Goal: Information Seeking & Learning: Find specific fact

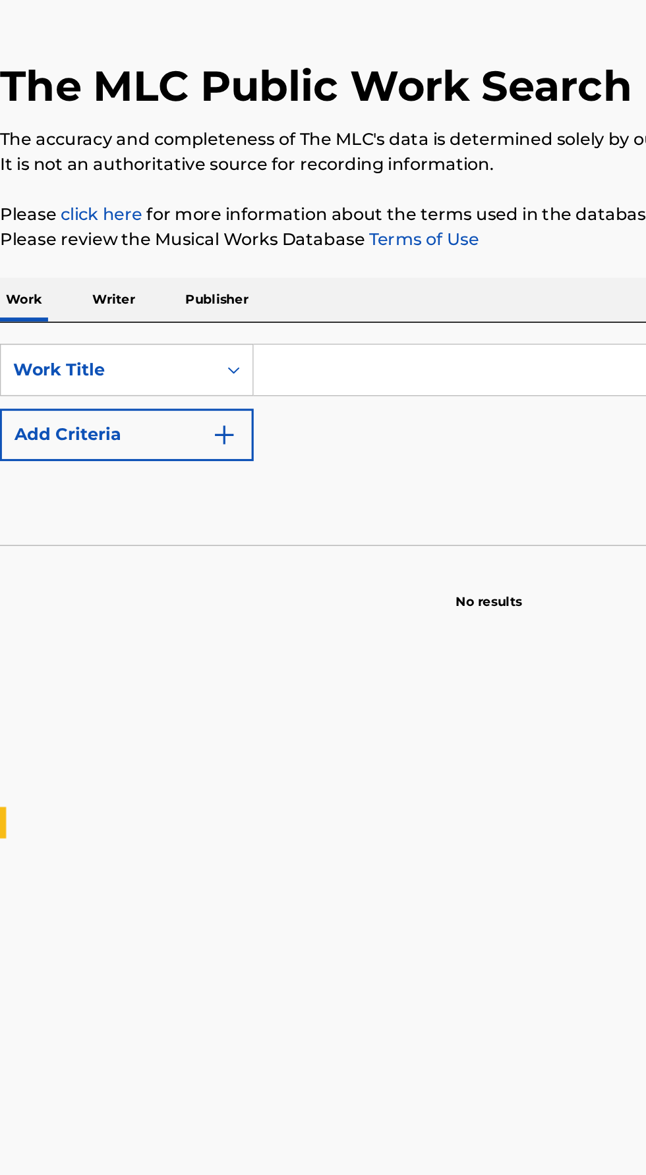
click at [206, 290] on input "Search Form" at bounding box center [402, 303] width 454 height 32
click at [96, 254] on p "Writer" at bounding box center [87, 259] width 35 height 28
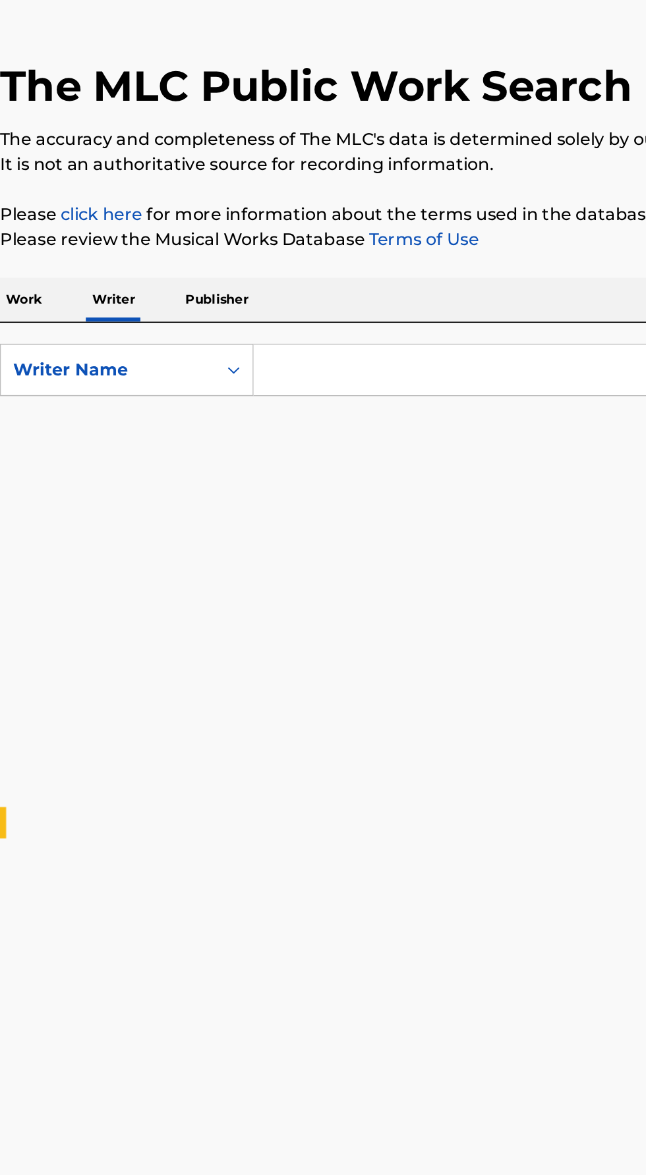
click at [196, 298] on input "Search Form" at bounding box center [402, 303] width 454 height 32
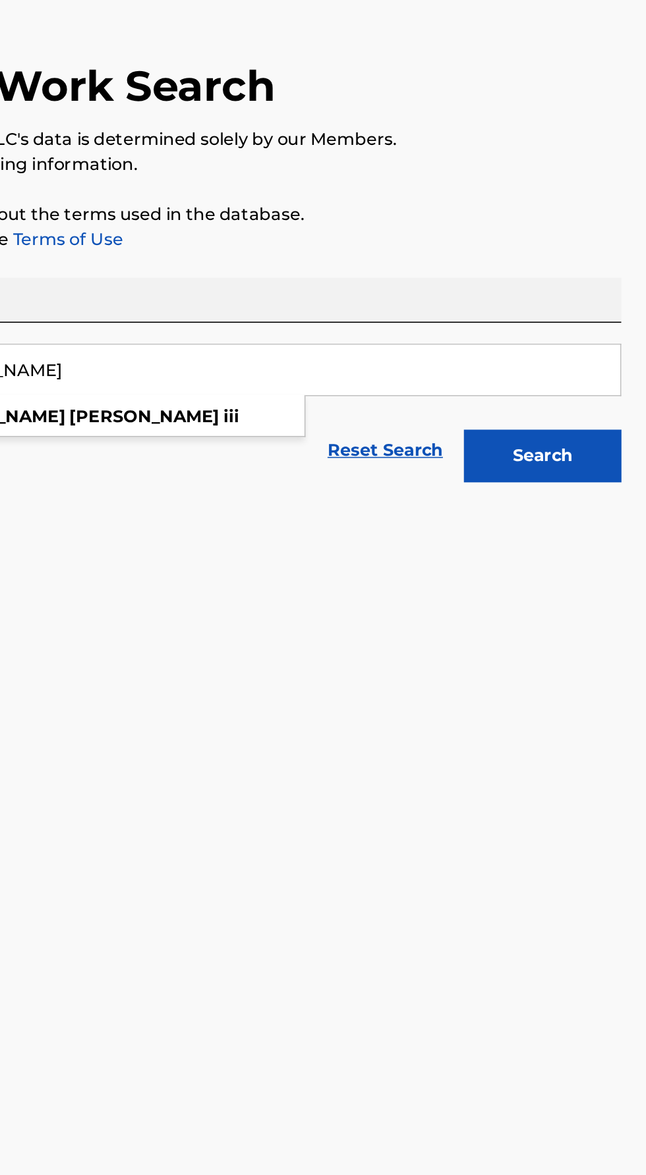
type input "[PERSON_NAME]"
click at [564, 353] on button "Search" at bounding box center [580, 357] width 99 height 33
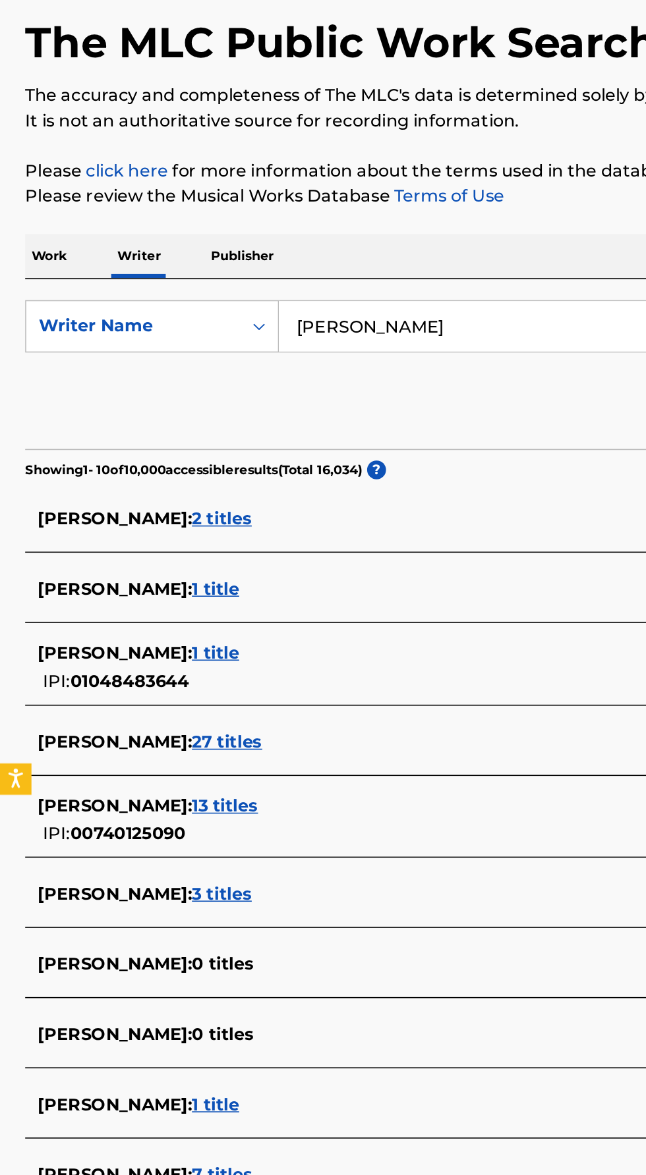
click at [147, 462] on span "1 title" at bounding box center [136, 468] width 30 height 13
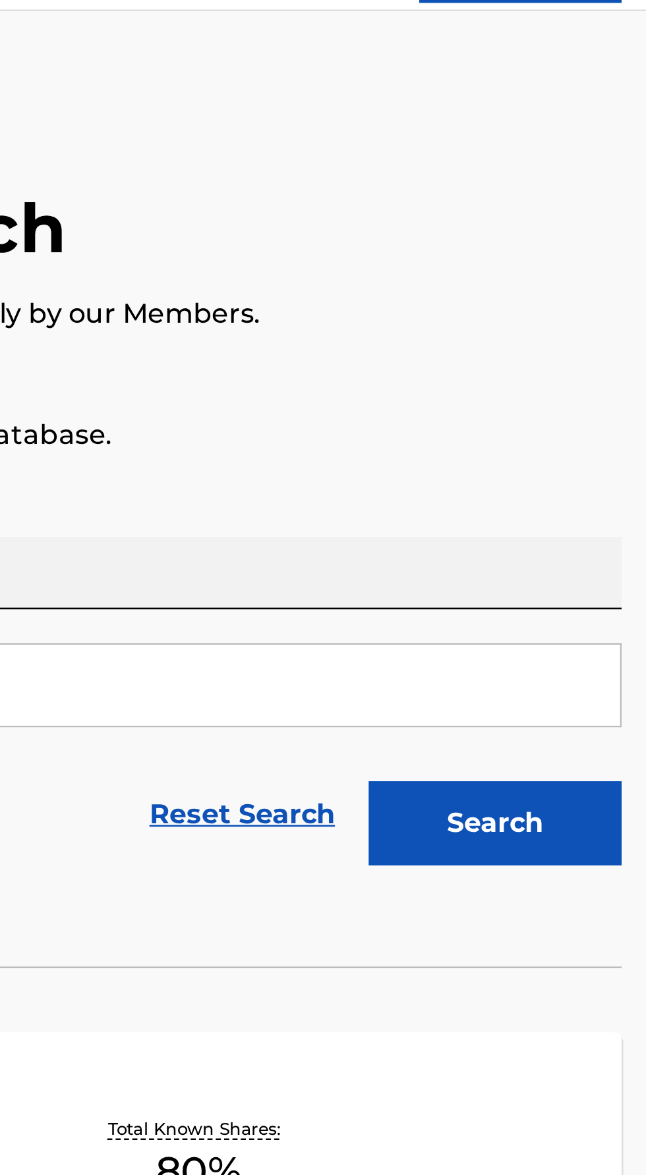
click at [557, 354] on button "Search" at bounding box center [580, 357] width 99 height 33
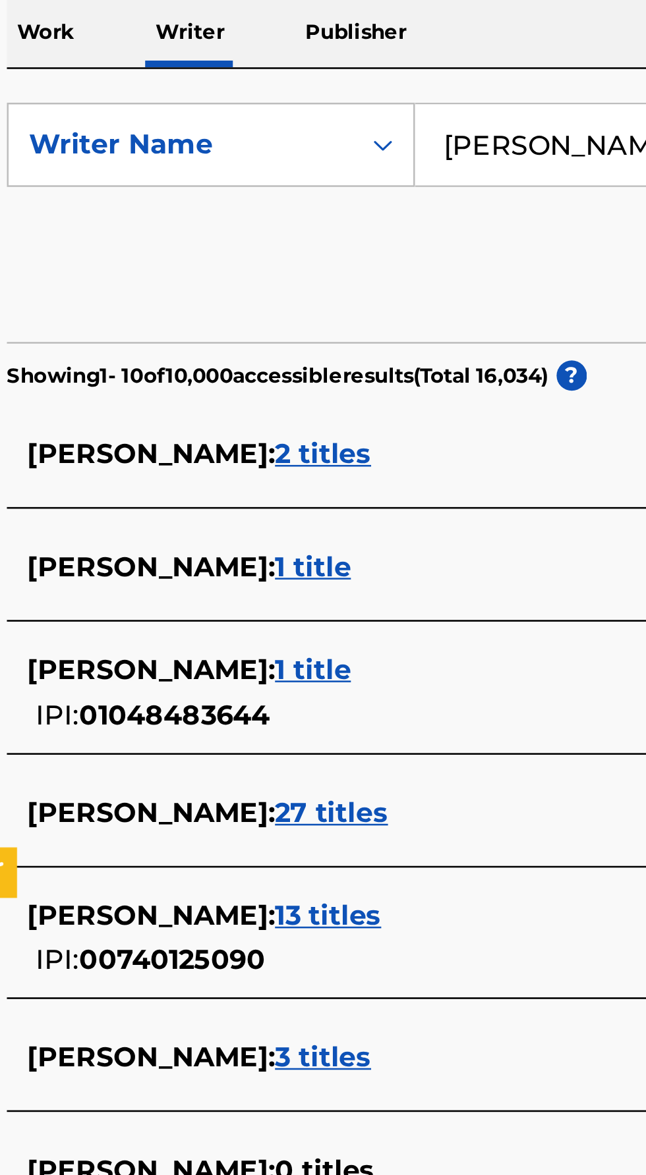
click at [129, 419] on span "2 titles" at bounding box center [140, 424] width 38 height 13
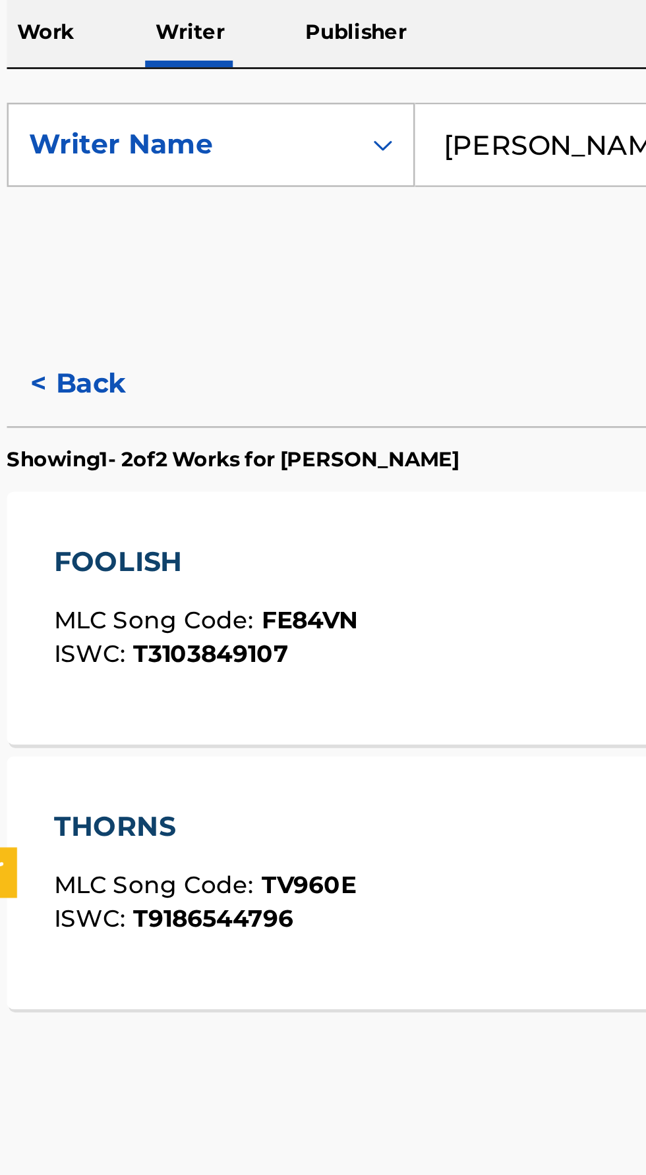
click at [30, 401] on button "< Back" at bounding box center [55, 396] width 79 height 33
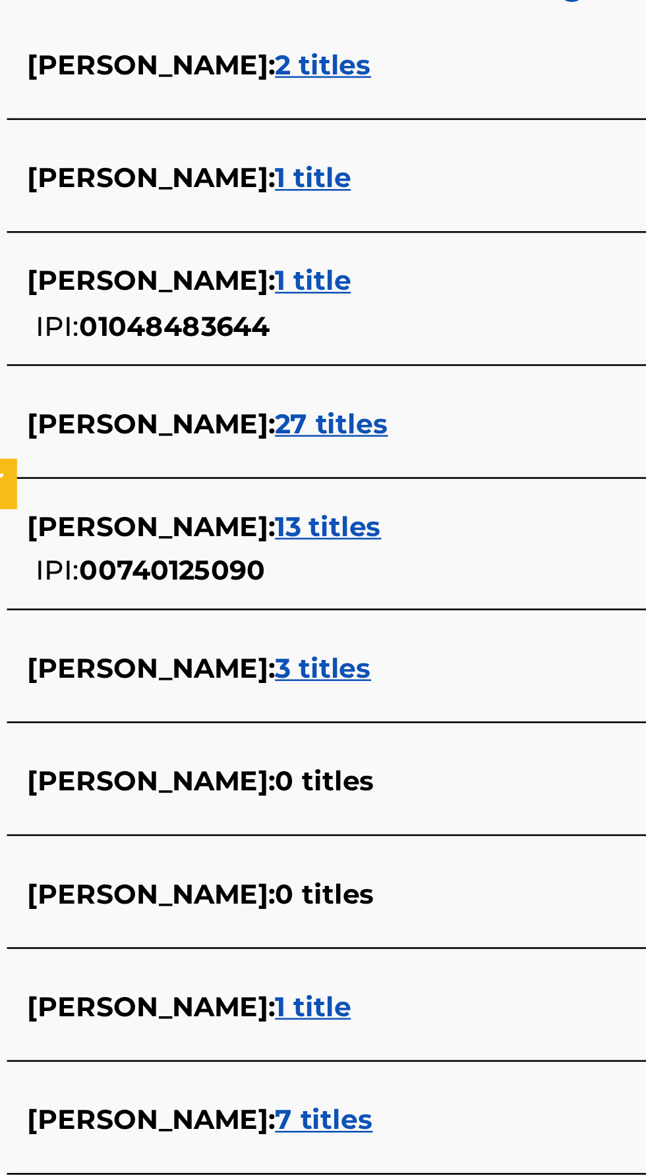
click at [148, 661] on span "3 titles" at bounding box center [140, 659] width 38 height 13
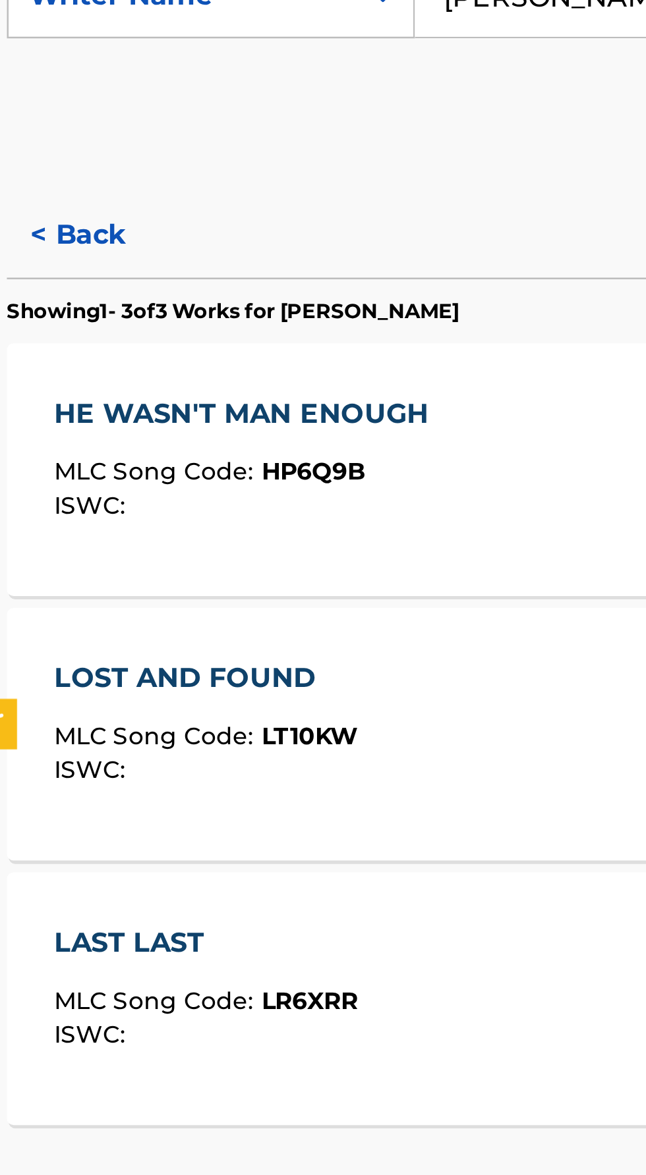
click at [67, 588] on span "MLC Song Code :" at bounding box center [74, 592] width 81 height 12
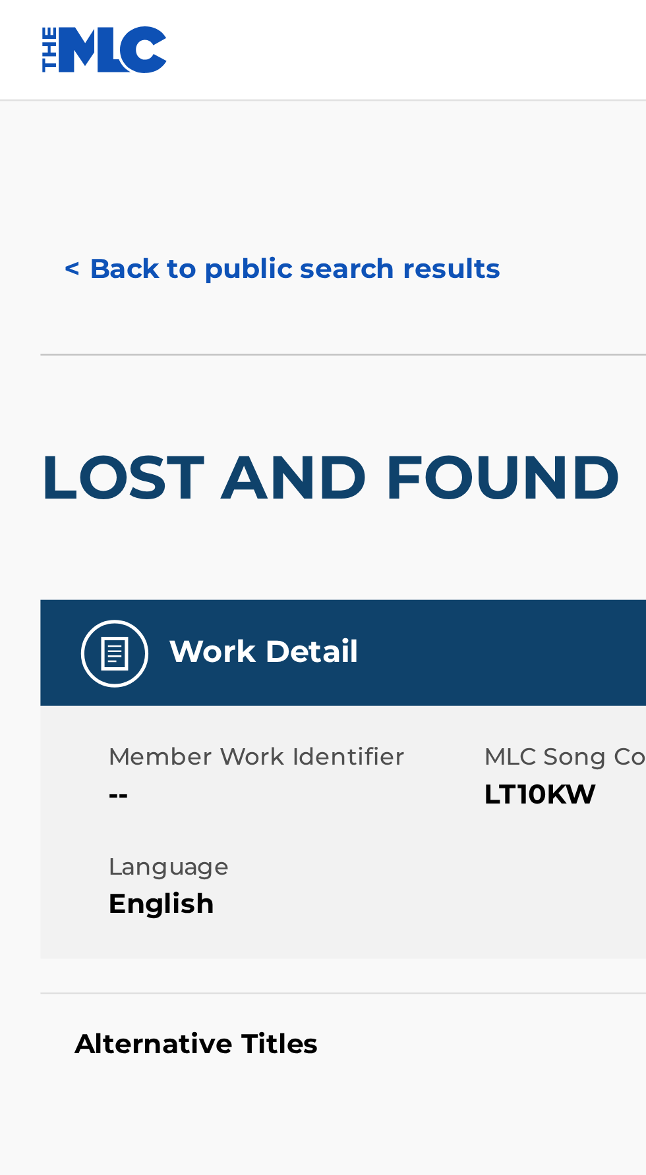
click at [30, 114] on button "< Back to public search results" at bounding box center [110, 105] width 189 height 33
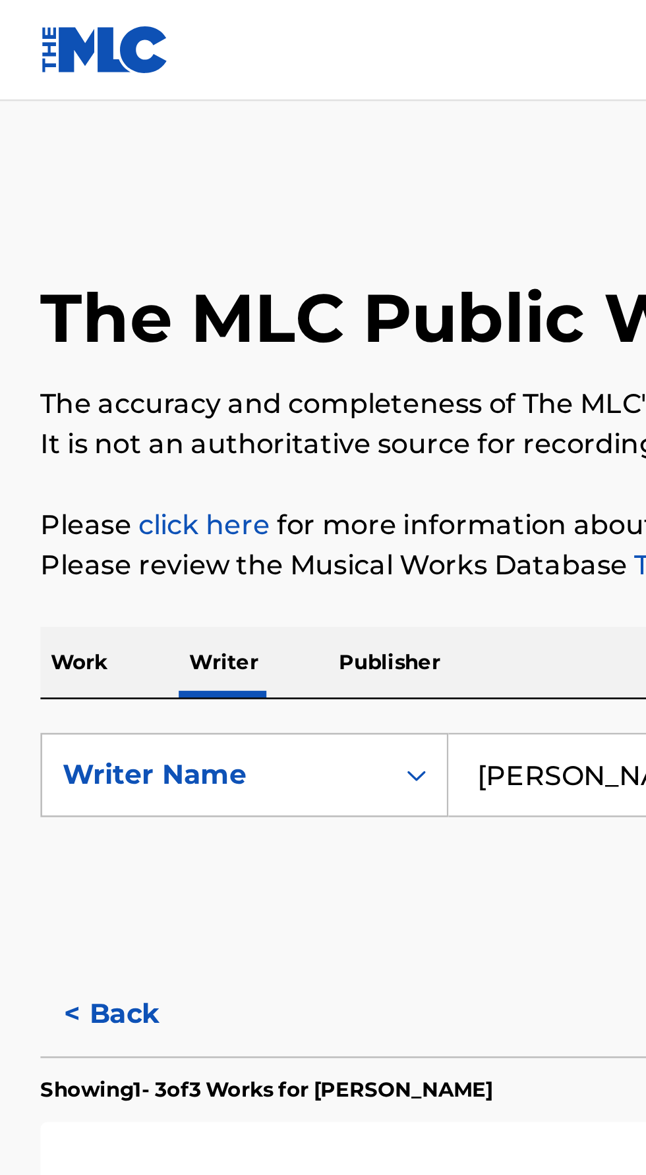
click at [26, 257] on p "Work" at bounding box center [31, 259] width 30 height 28
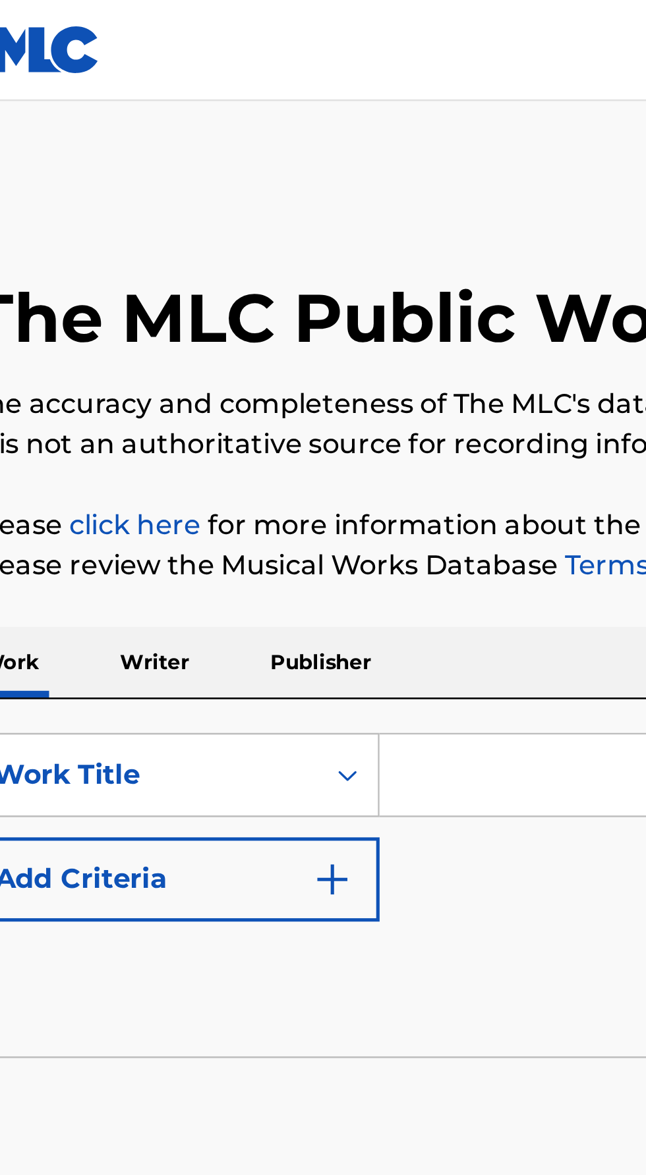
click at [188, 304] on input "Search Form" at bounding box center [402, 303] width 454 height 32
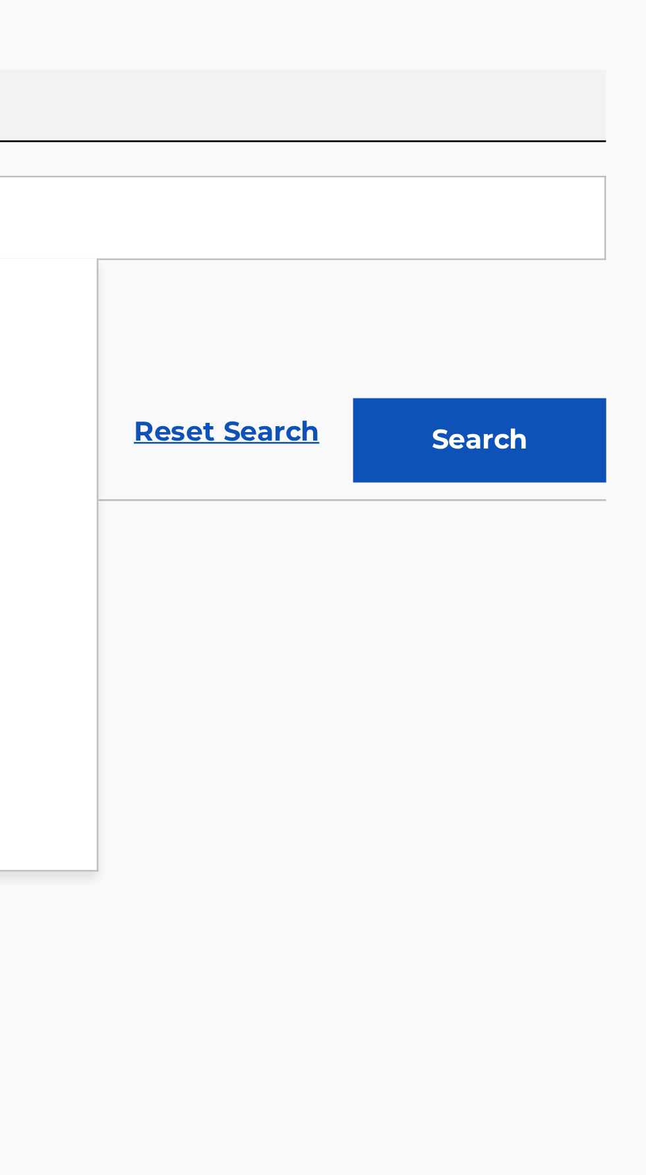
type input "Enough"
click at [551, 387] on button "Search" at bounding box center [580, 389] width 99 height 33
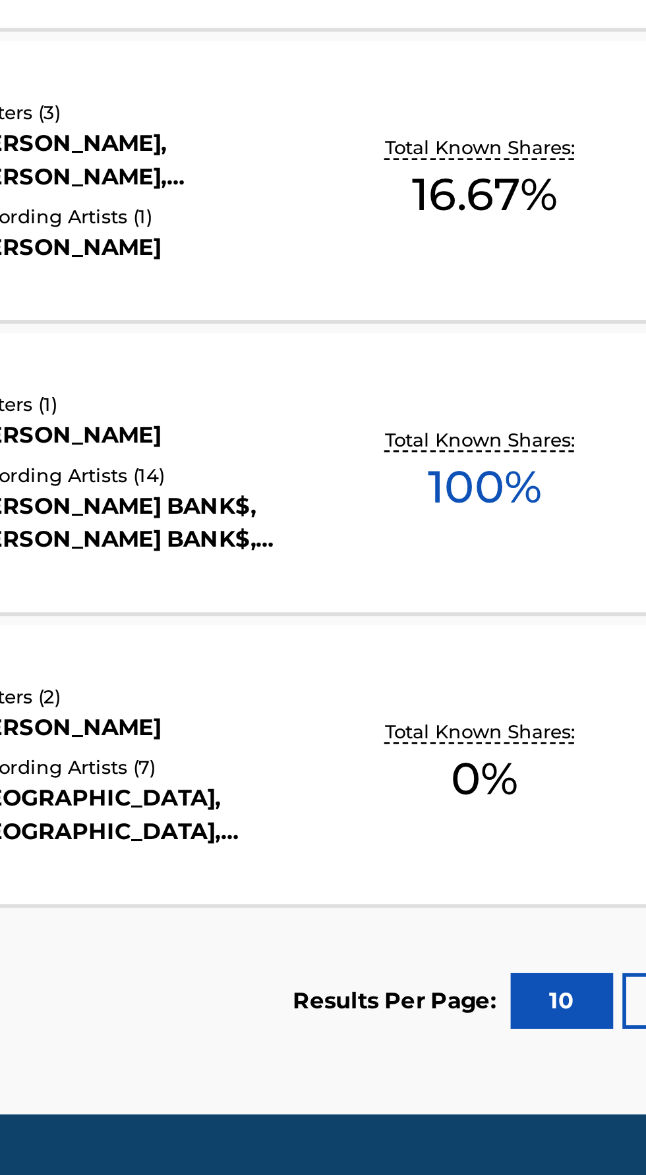
scroll to position [411, 0]
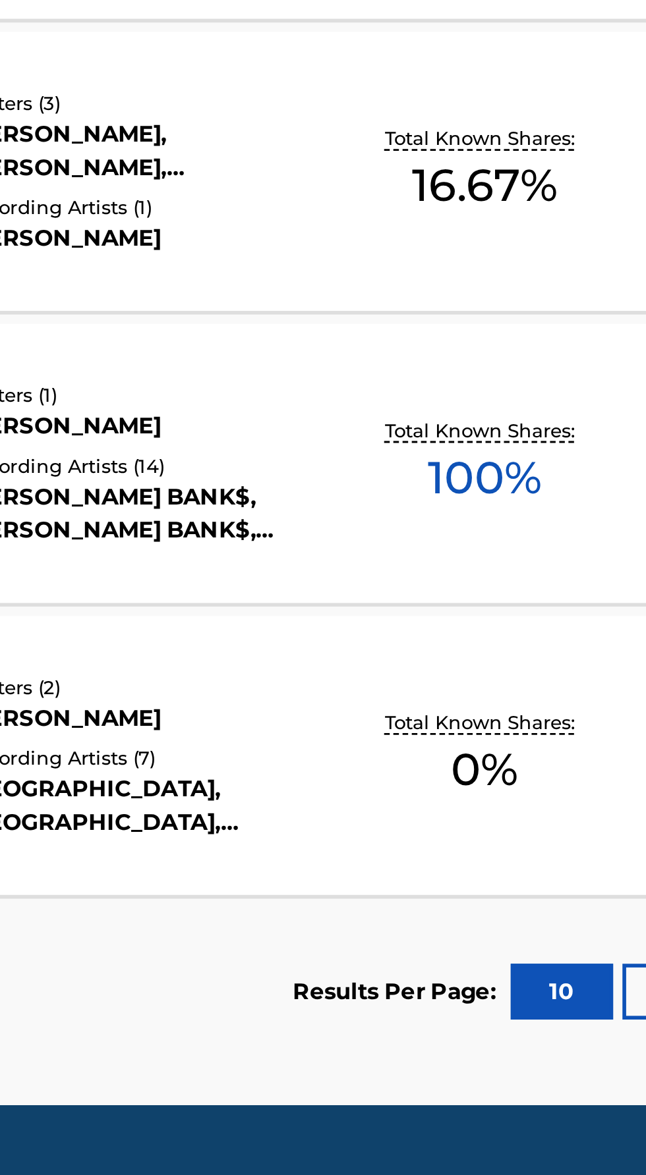
click at [306, 1090] on section "FIRST 1 2 3 LAST Results Per Page: 10 25 50 100" at bounding box center [323, 1091] width 614 height 68
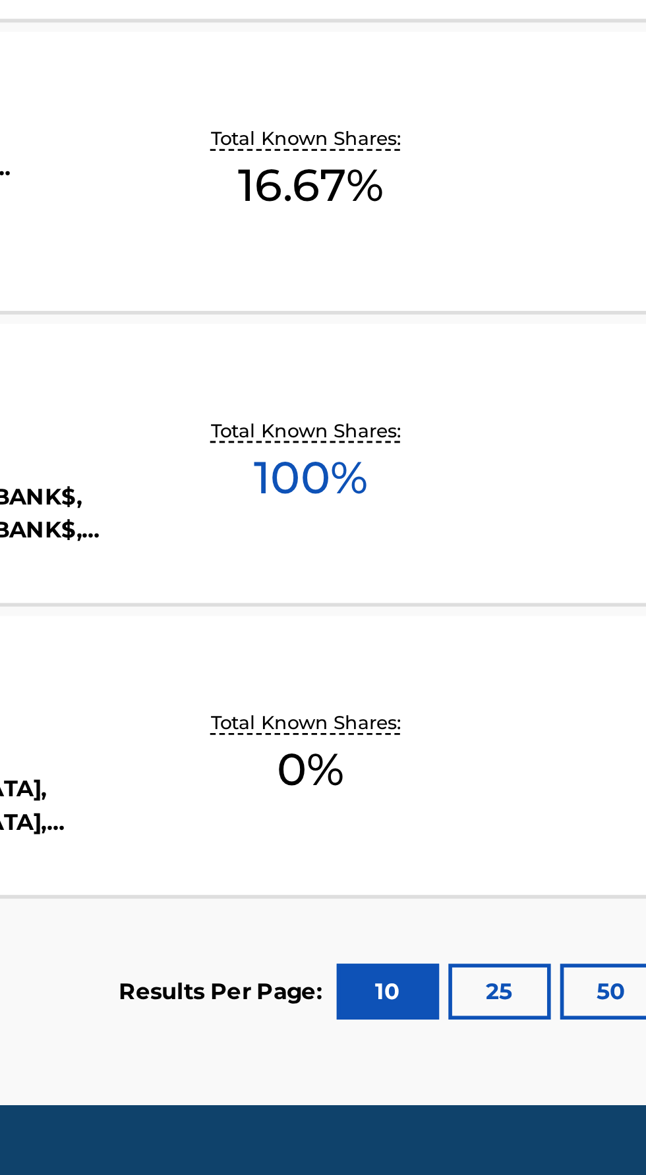
click at [526, 1084] on button "25" at bounding box center [531, 1092] width 36 height 20
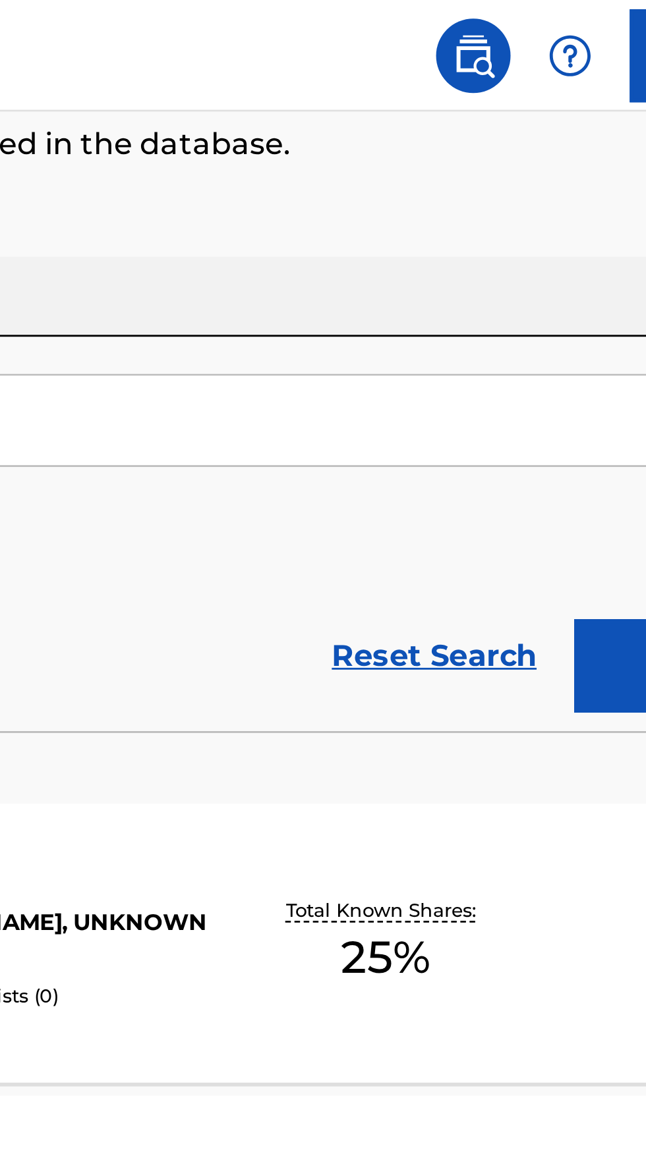
scroll to position [153, 0]
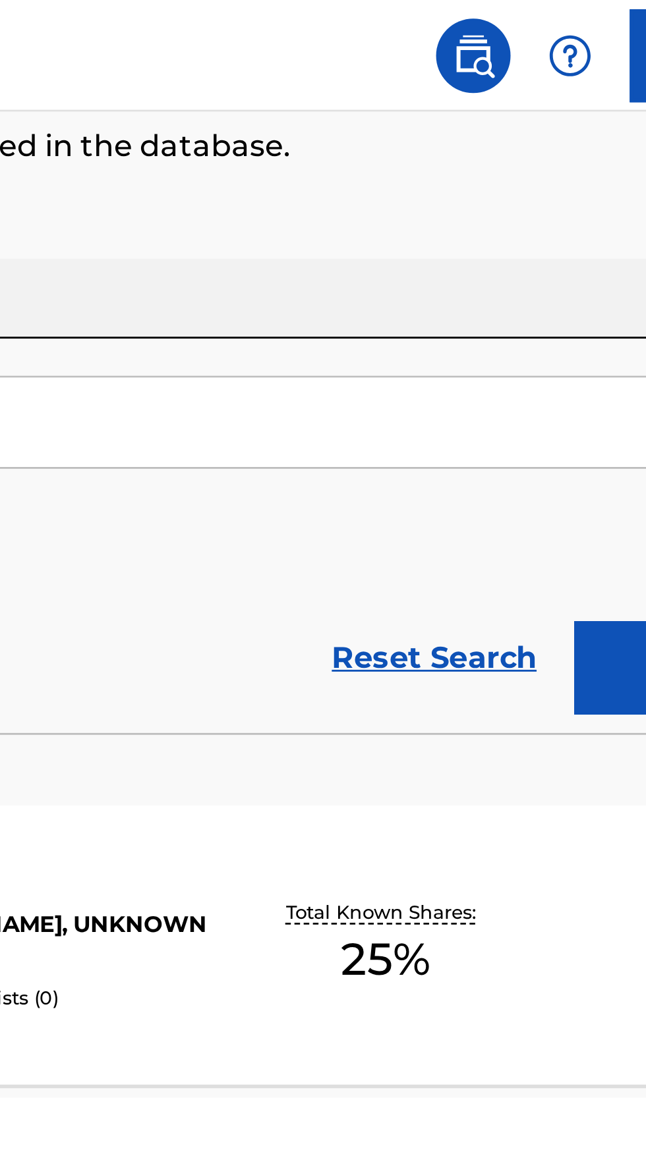
click at [366, 331] on div "[PERSON_NAME], UNKNOWN WRITER" at bounding box center [346, 333] width 133 height 24
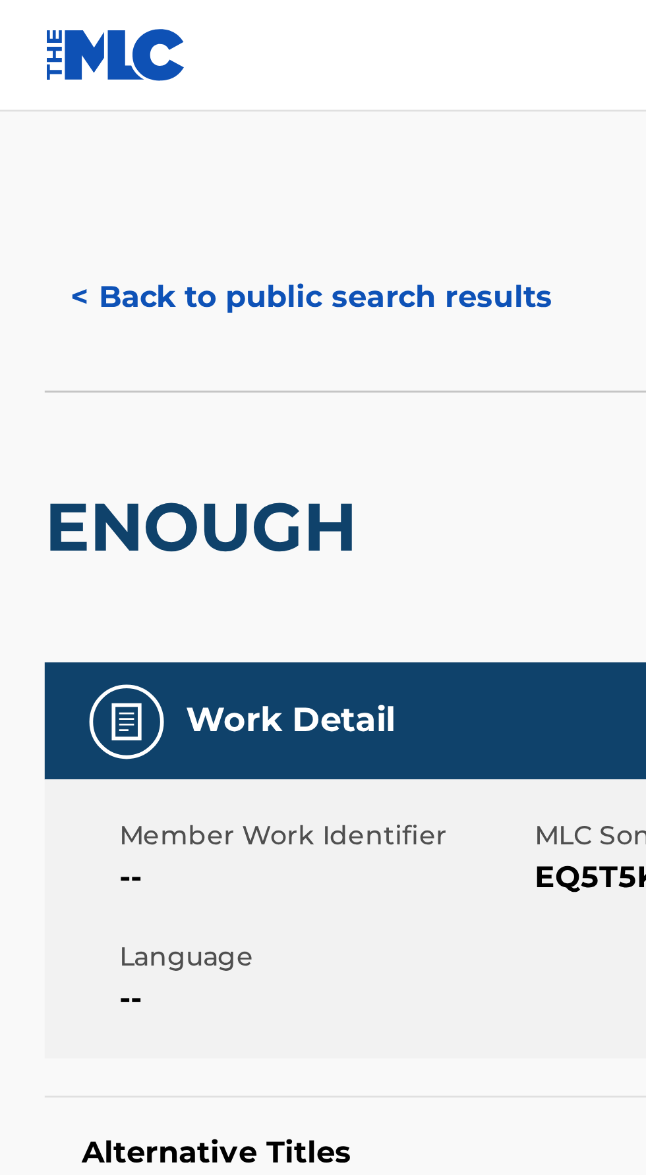
click at [21, 93] on button "< Back to public search results" at bounding box center [110, 105] width 189 height 33
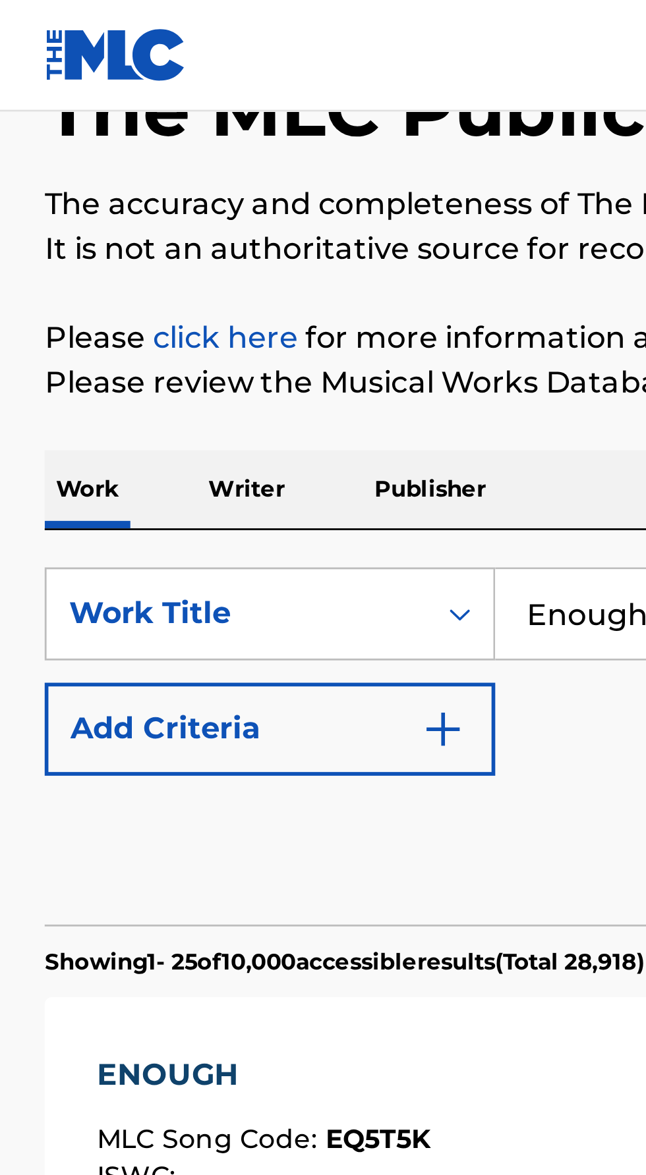
scroll to position [84, 0]
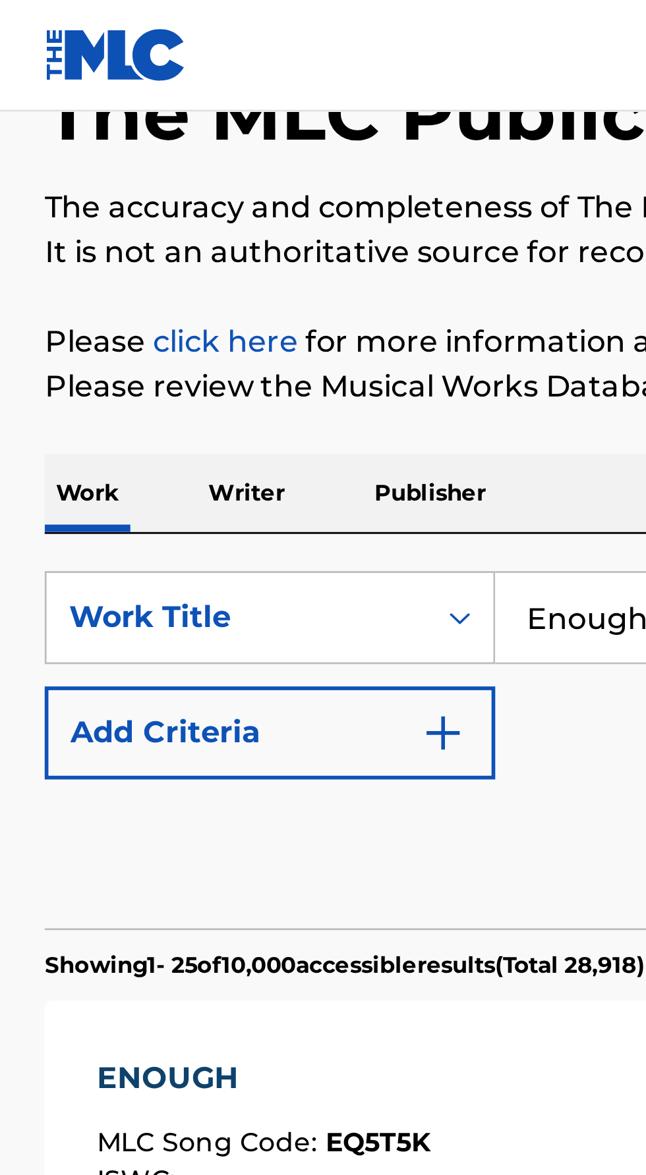
click at [82, 166] on p "Writer" at bounding box center [87, 175] width 35 height 28
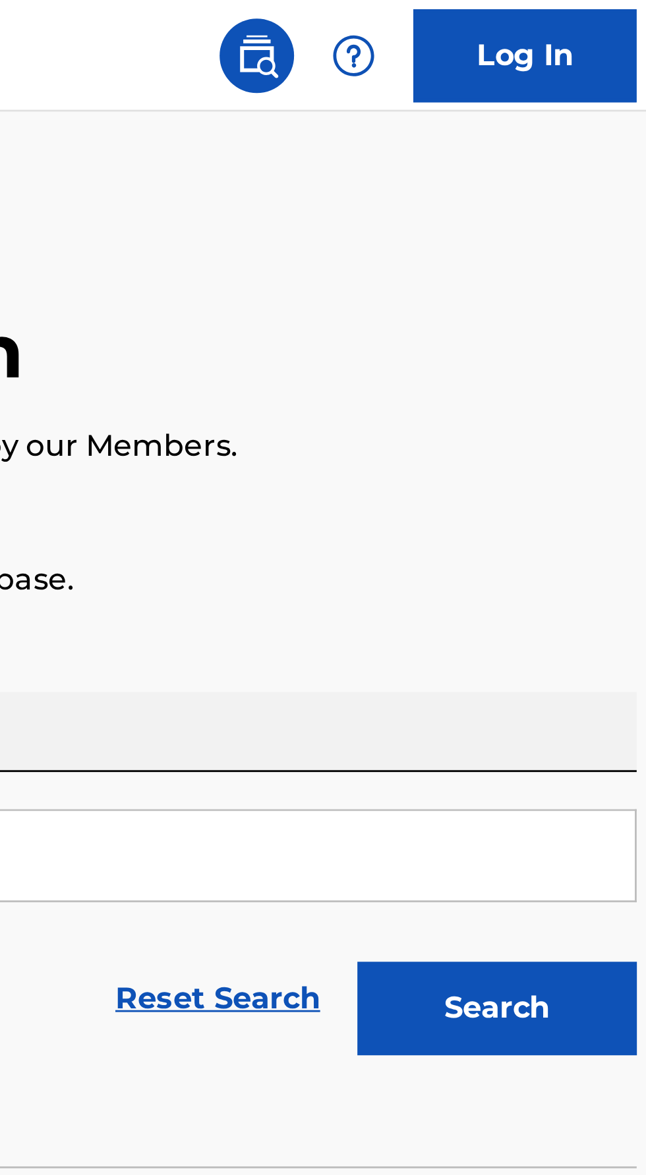
click at [561, 347] on button "Search" at bounding box center [580, 357] width 99 height 33
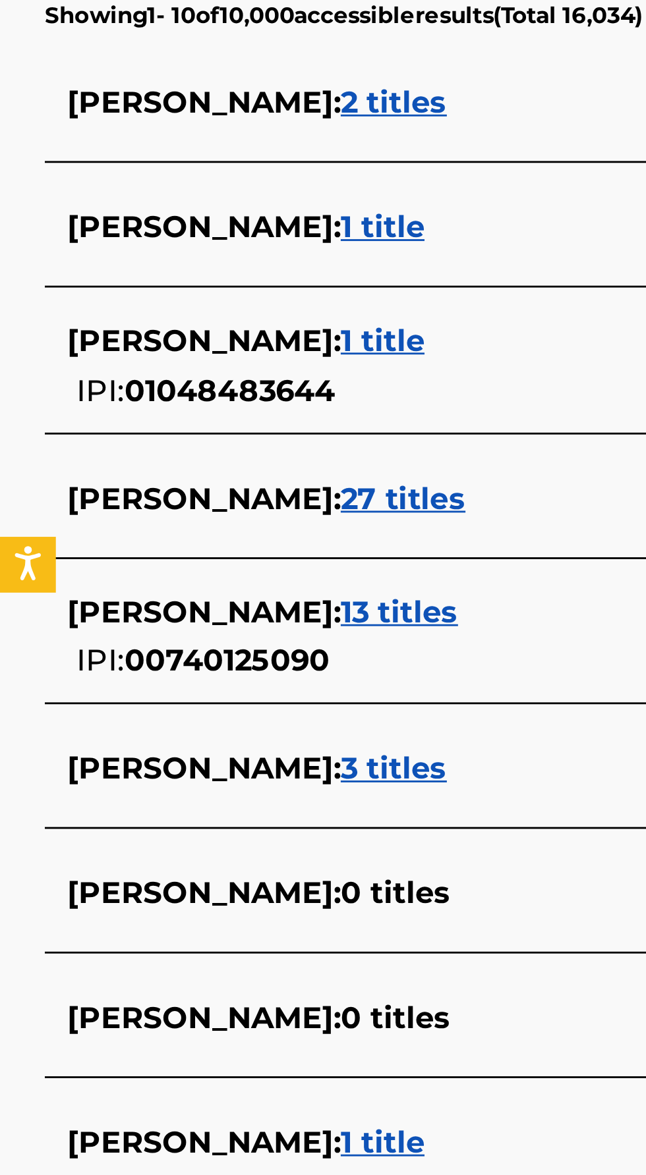
click at [121, 563] on span "27 titles" at bounding box center [143, 564] width 44 height 13
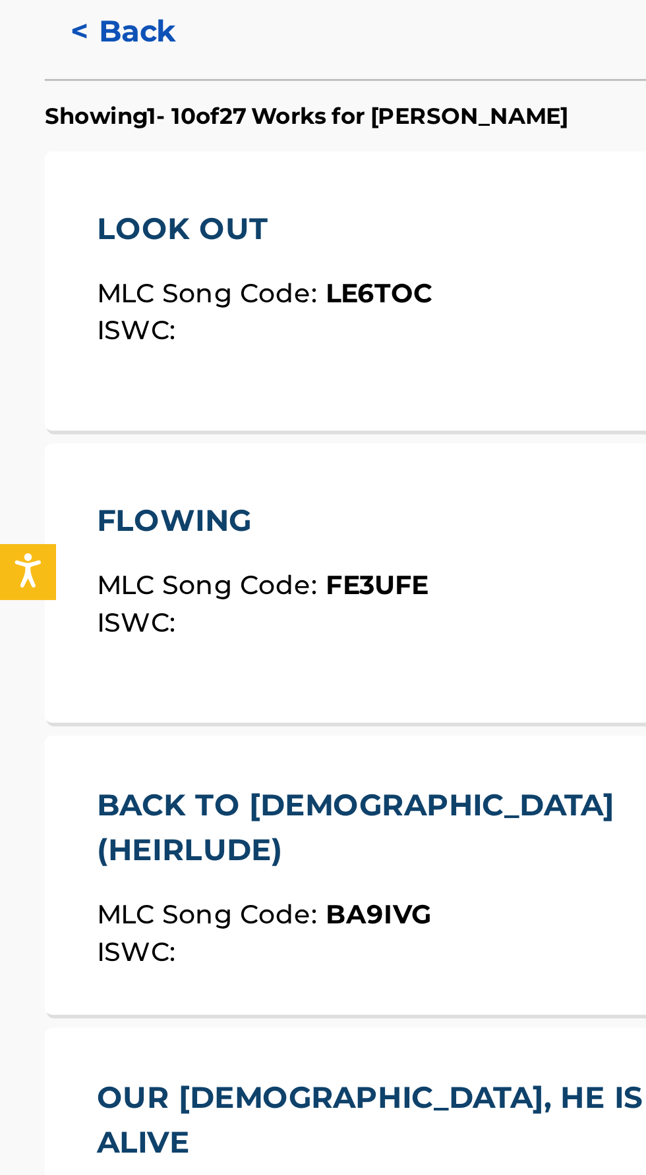
click at [26, 395] on button "< Back" at bounding box center [55, 396] width 79 height 33
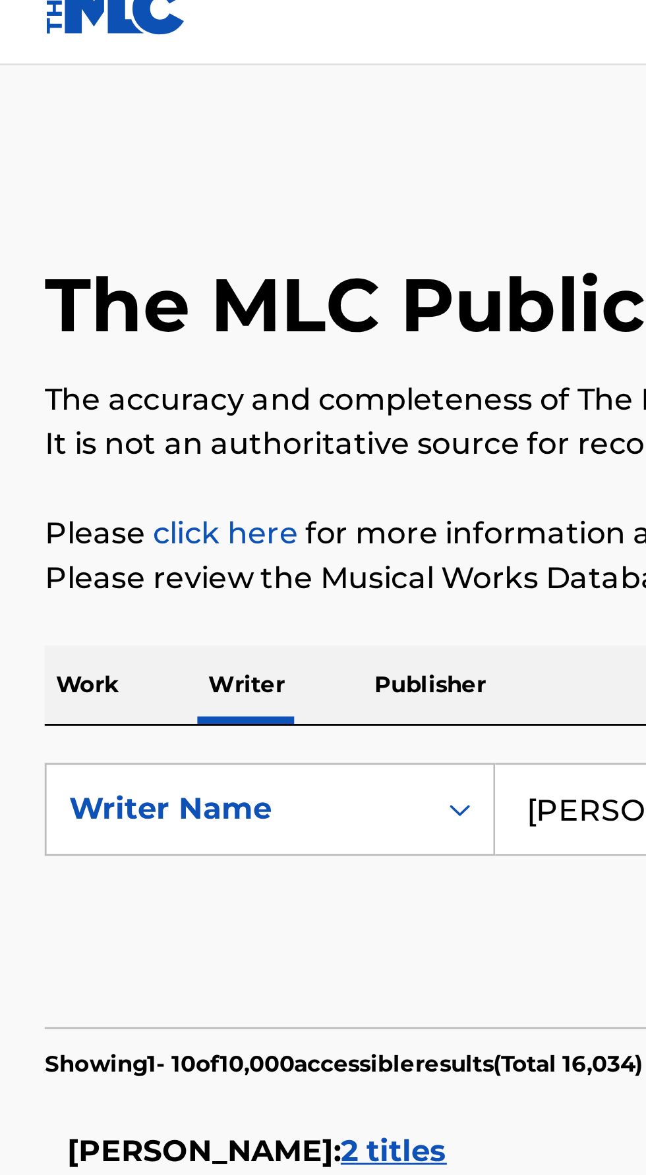
click at [27, 252] on p "Work" at bounding box center [31, 259] width 30 height 28
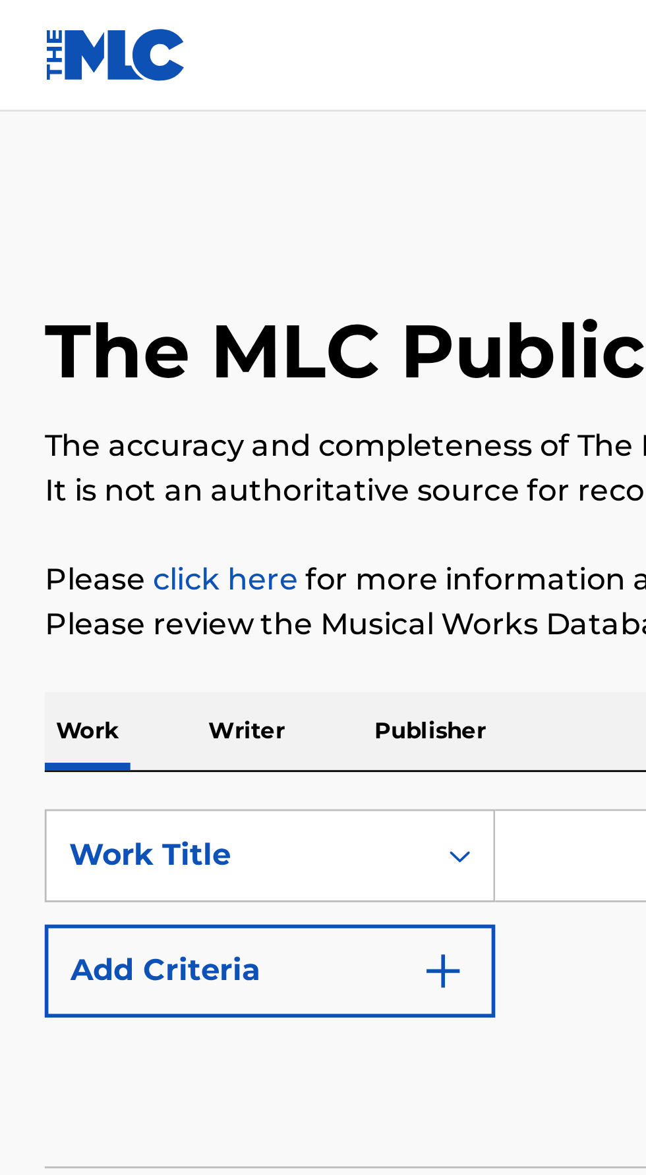
click at [33, 22] on img at bounding box center [41, 19] width 51 height 19
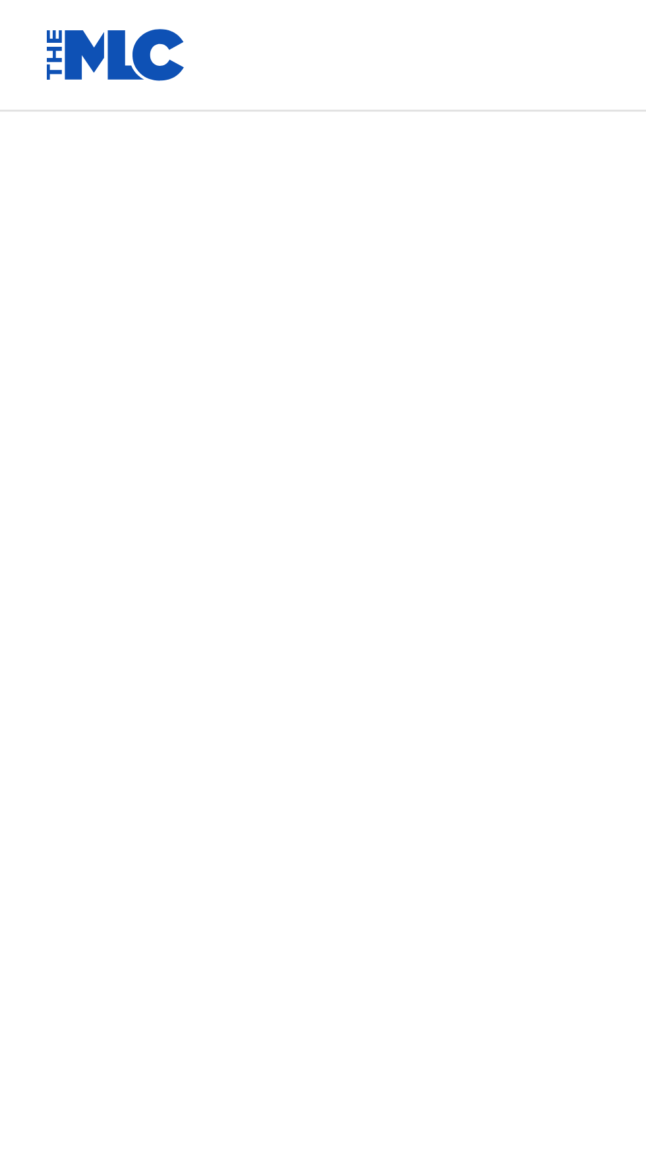
click at [19, 13] on img at bounding box center [41, 19] width 51 height 19
click at [20, 14] on img at bounding box center [41, 19] width 51 height 19
click at [36, 21] on img at bounding box center [41, 19] width 51 height 19
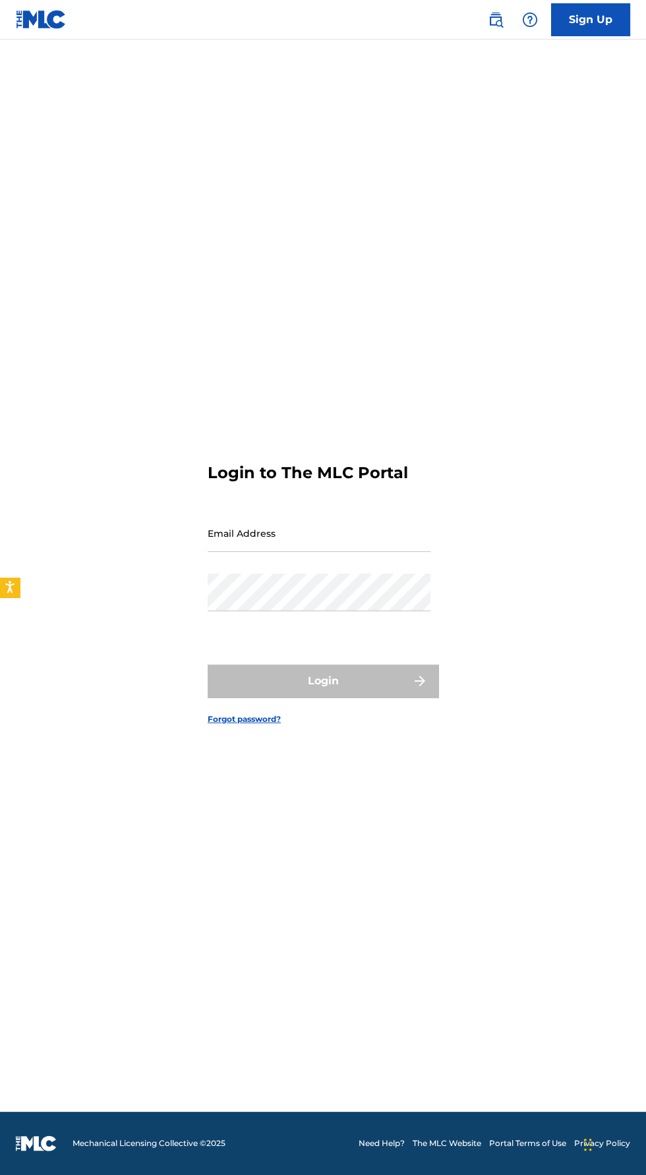
scroll to position [50, 0]
click at [449, 1112] on div "Login to The MLC Portal Email Address Password Login Forgot password?" at bounding box center [323, 583] width 646 height 1057
click at [226, 532] on input "Email Address" at bounding box center [318, 533] width 223 height 38
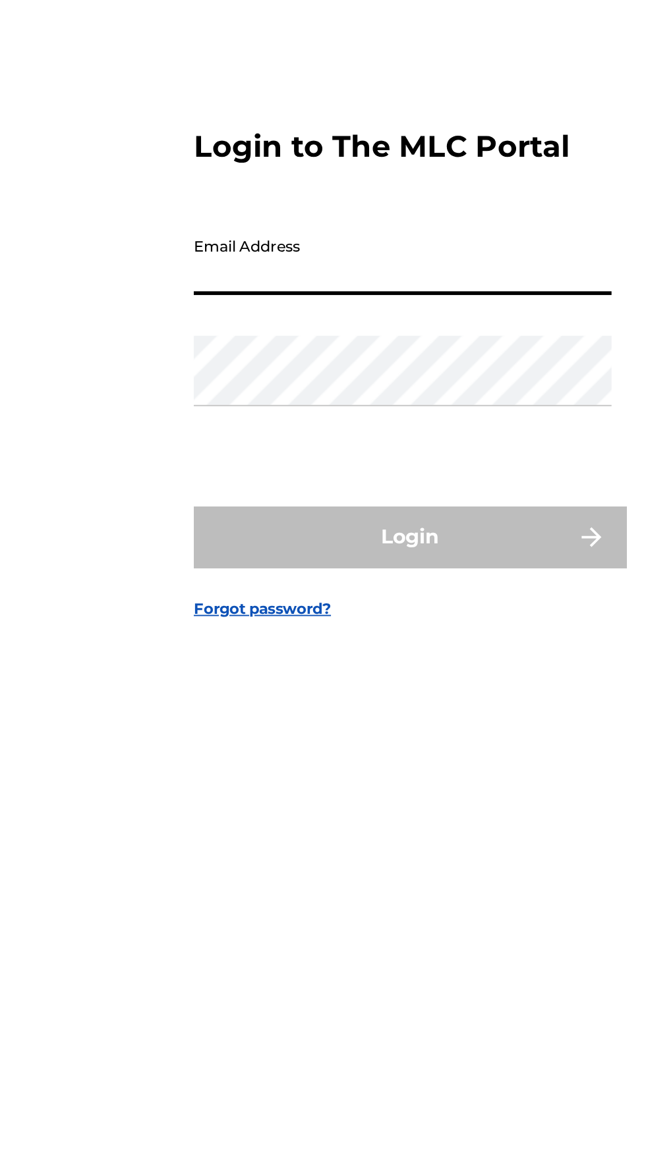
type input "[EMAIL_ADDRESS][DOMAIN_NAME]"
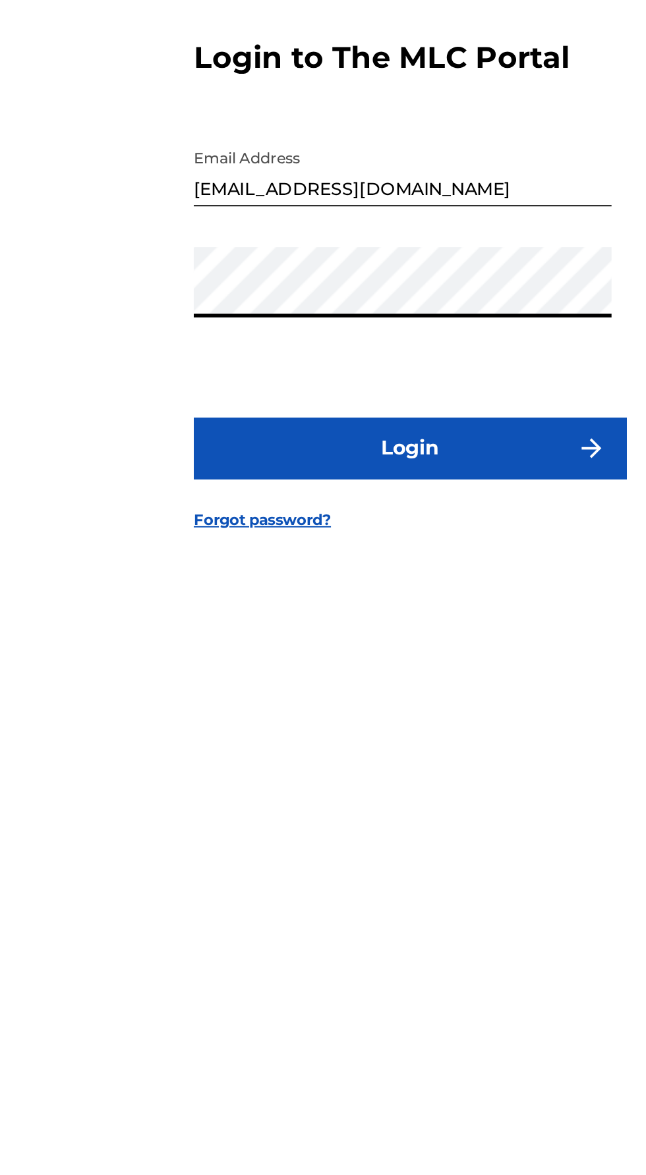
click at [231, 686] on button "Login" at bounding box center [322, 681] width 231 height 33
click at [283, 766] on form "Login to The MLC Portal Email Address [EMAIL_ADDRESS][DOMAIN_NAME] Password Log…" at bounding box center [322, 583] width 231 height 1057
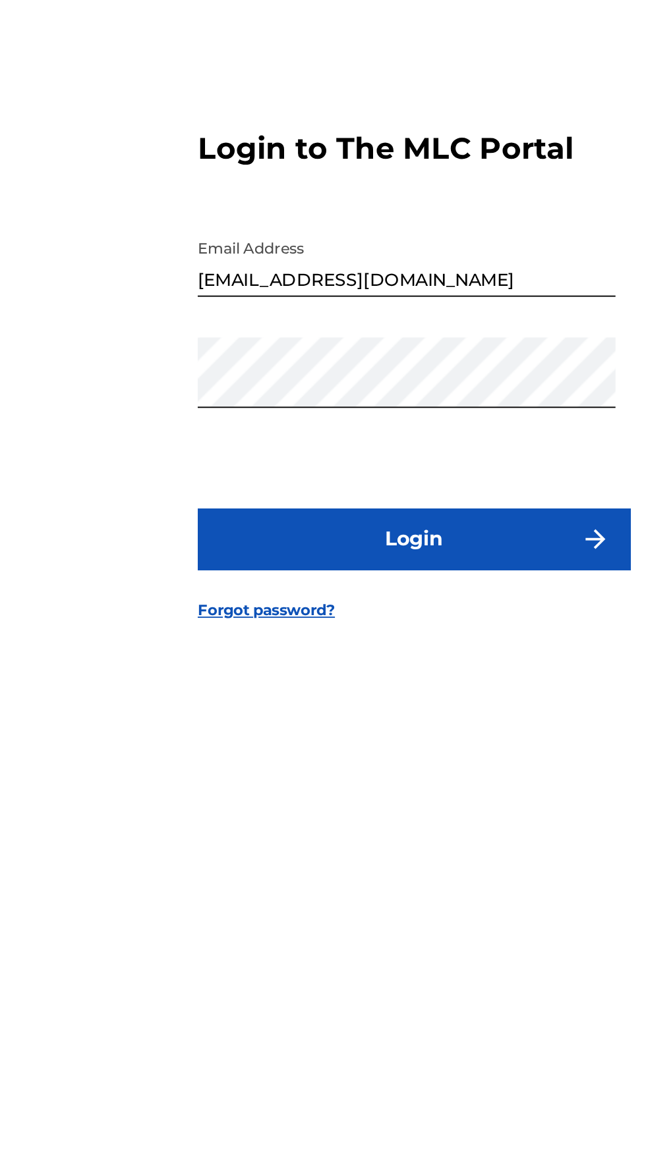
click at [243, 679] on button "Login" at bounding box center [322, 681] width 231 height 33
click at [210, 688] on button "Login" at bounding box center [322, 681] width 231 height 33
